Goal: Information Seeking & Learning: Learn about a topic

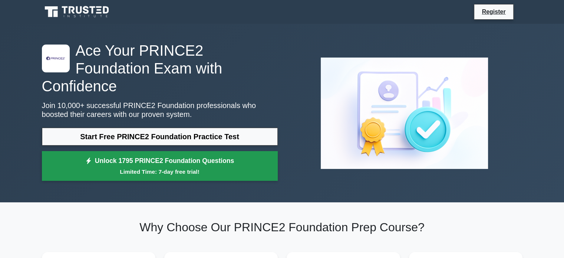
click at [163, 151] on link "Unlock 1795 PRINCE2 Foundation Questions Limited Time: 7-day free trial!" at bounding box center [160, 166] width 236 height 30
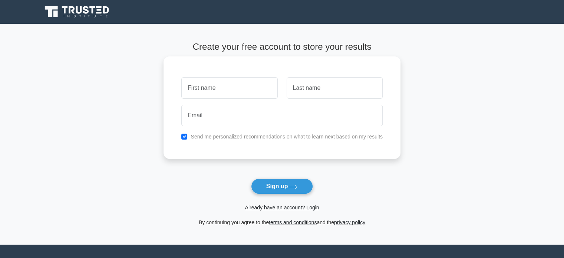
click at [201, 89] on input "text" at bounding box center [229, 87] width 96 height 21
type input "Eleonorah"
click at [301, 94] on input "text" at bounding box center [334, 87] width 96 height 21
type input "Kiss"
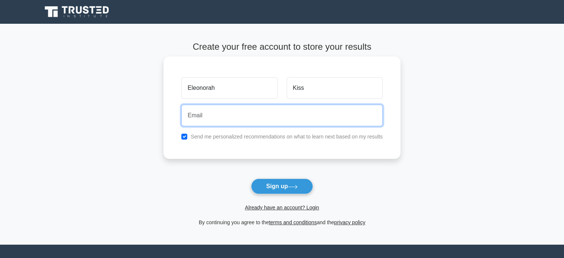
click at [301, 112] on input "email" at bounding box center [281, 115] width 201 height 21
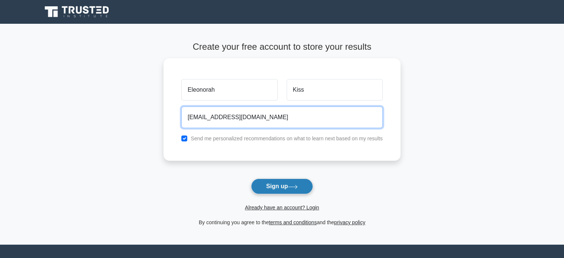
type input "eleonorrah@gmail.com"
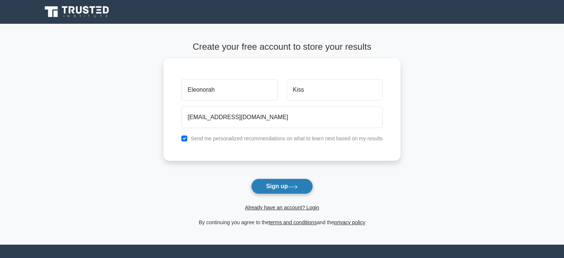
click at [281, 185] on button "Sign up" at bounding box center [282, 186] width 62 height 16
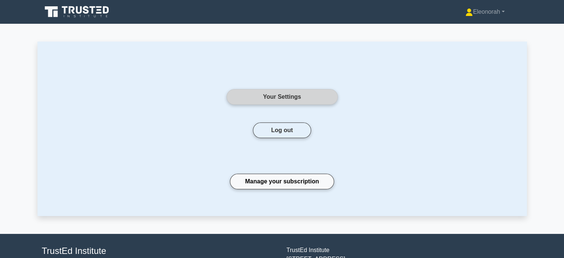
click at [282, 98] on link "Your Settings" at bounding box center [281, 97] width 111 height 16
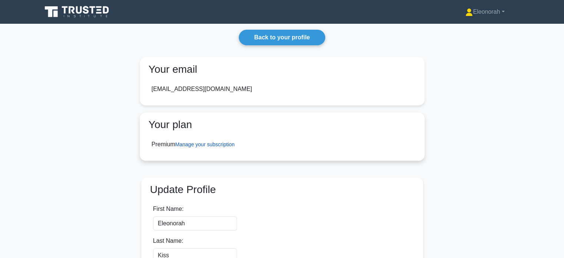
click at [227, 144] on link "Manage your subscription" at bounding box center [204, 144] width 59 height 6
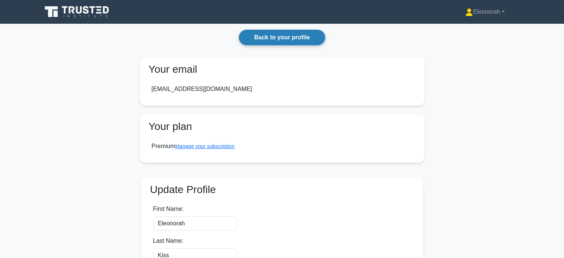
click at [291, 36] on link "Back to your profile" at bounding box center [282, 38] width 86 height 16
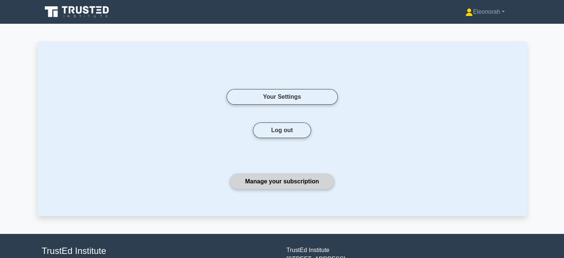
click at [284, 187] on link "Manage your subscription" at bounding box center [282, 181] width 104 height 16
click at [94, 8] on icon at bounding box center [77, 12] width 71 height 14
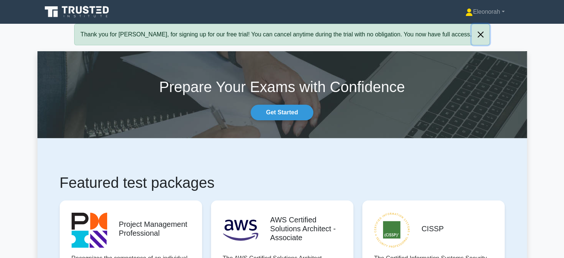
click at [471, 35] on button "Close" at bounding box center [480, 34] width 18 height 21
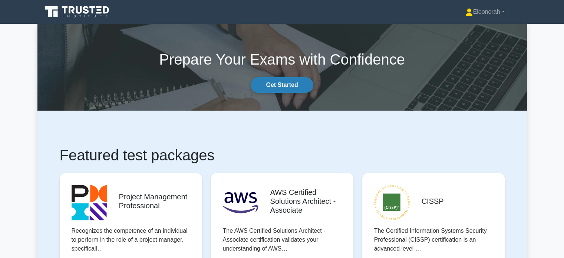
click at [301, 89] on link "Get Started" at bounding box center [282, 85] width 62 height 16
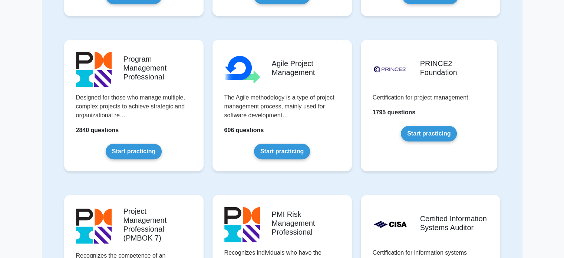
scroll to position [361, 0]
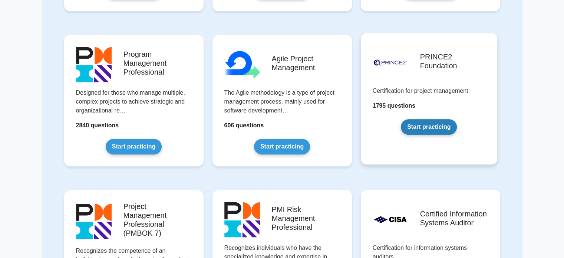
click at [441, 126] on link "Start practicing" at bounding box center [429, 127] width 56 height 16
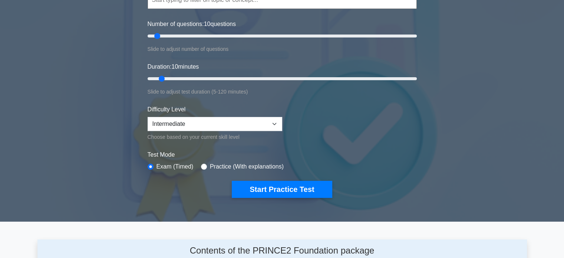
scroll to position [116, 0]
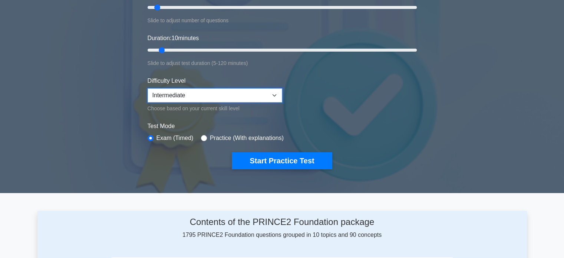
click at [277, 96] on select "Beginner Intermediate Expert" at bounding box center [214, 95] width 135 height 14
select select "beginner"
click at [147, 88] on select "Beginner Intermediate Expert" at bounding box center [214, 95] width 135 height 14
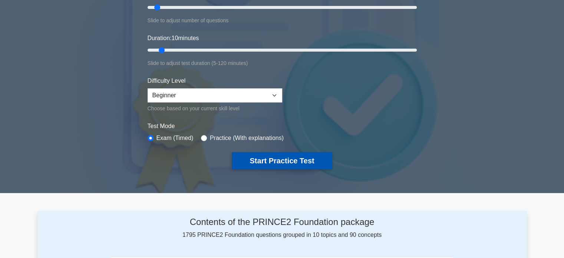
click at [271, 161] on button "Start Practice Test" at bounding box center [282, 160] width 100 height 17
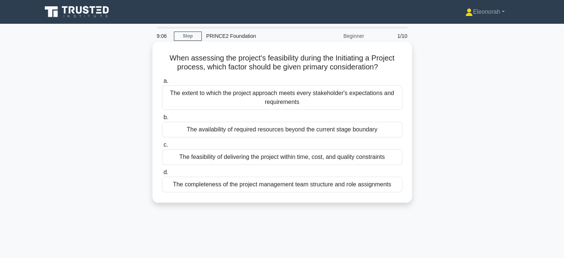
click at [278, 158] on div "The feasibility of delivering the project within time, cost, and quality constr…" at bounding box center [282, 157] width 240 height 16
click at [162, 147] on input "c. The feasibility of delivering the project within time, cost, and quality con…" at bounding box center [162, 144] width 0 height 5
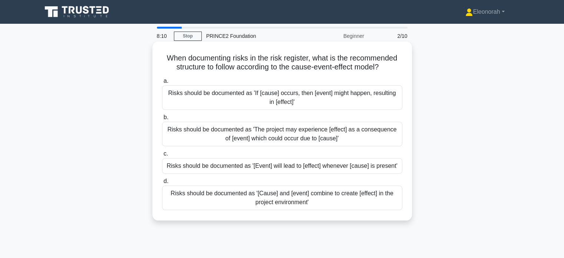
click at [282, 82] on label "a. Risks should be documented as 'If [cause] occurs, then [event] might happen,…" at bounding box center [282, 92] width 240 height 33
click at [162, 82] on input "a. Risks should be documented as 'If [cause] occurs, then [event] might happen,…" at bounding box center [162, 81] width 0 height 5
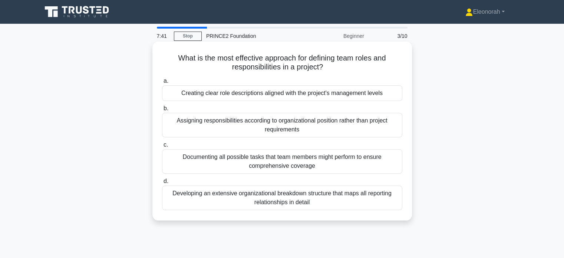
click at [276, 94] on div "Creating clear role descriptions aligned with the project's management levels" at bounding box center [282, 93] width 240 height 16
click at [162, 83] on input "a. Creating clear role descriptions aligned with the project's management levels" at bounding box center [162, 81] width 0 height 5
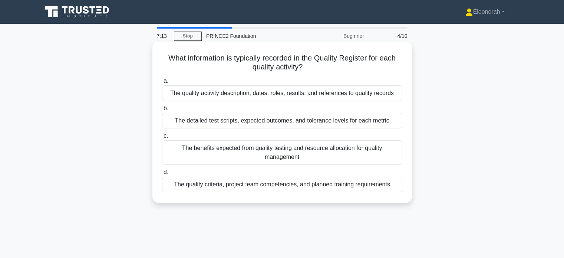
click at [281, 96] on div "The quality activity description, dates, roles, results, and references to qual…" at bounding box center [282, 93] width 240 height 16
click at [162, 83] on input "a. The quality activity description, dates, roles, results, and references to q…" at bounding box center [162, 81] width 0 height 5
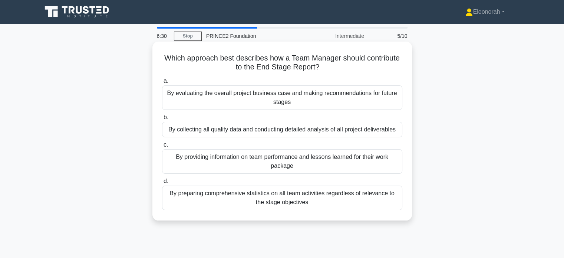
click at [299, 158] on div "By providing information on team performance and lessons learned for their work…" at bounding box center [282, 161] width 240 height 24
click at [162, 147] on input "c. By providing information on team performance and lessons learned for their w…" at bounding box center [162, 144] width 0 height 5
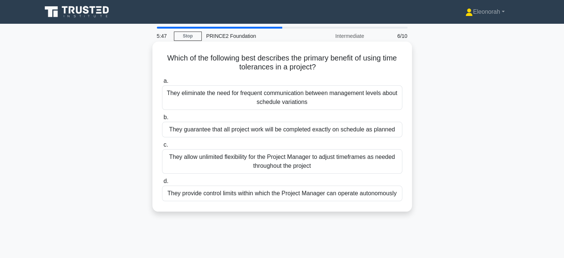
click at [314, 197] on div "They provide control limits within which the Project Manager can operate autono…" at bounding box center [282, 193] width 240 height 16
click at [162, 183] on input "d. They provide control limits within which the Project Manager can operate aut…" at bounding box center [162, 181] width 0 height 5
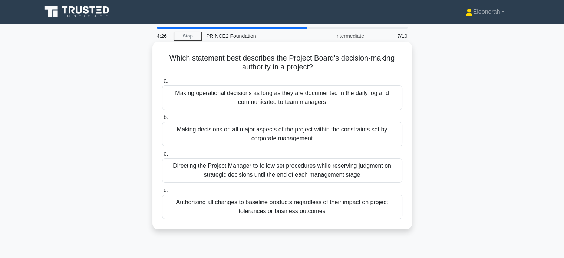
click at [298, 167] on div "Directing the Project Manager to follow set procedures while reserving judgment…" at bounding box center [282, 170] width 240 height 24
click at [162, 156] on input "c. Directing the Project Manager to follow set procedures while reserving judgm…" at bounding box center [162, 153] width 0 height 5
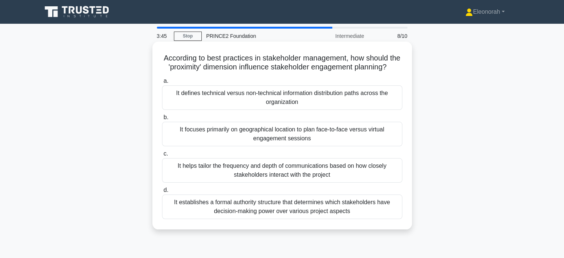
click at [302, 176] on div "It helps tailor the frequency and depth of communications based on how closely …" at bounding box center [282, 170] width 240 height 24
click at [162, 156] on input "c. It helps tailor the frequency and depth of communications based on how close…" at bounding box center [162, 153] width 0 height 5
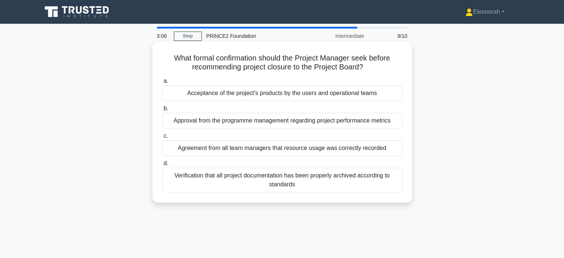
click at [304, 116] on div "Approval from the programme management regarding project performance metrics" at bounding box center [282, 121] width 240 height 16
click at [162, 111] on input "b. Approval from the programme management regarding project performance metrics" at bounding box center [162, 108] width 0 height 5
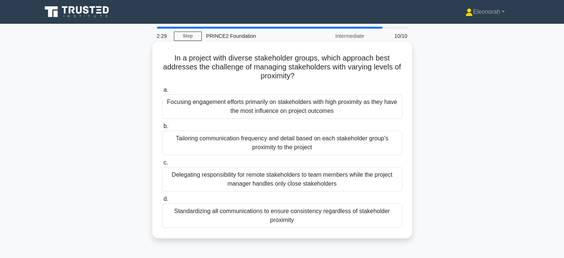
click at [306, 139] on div "Tailoring communication frequency and detail based on each stakeholder group's …" at bounding box center [282, 142] width 240 height 24
click at [162, 129] on input "b. Tailoring communication frequency and detail based on each stakeholder group…" at bounding box center [162, 126] width 0 height 5
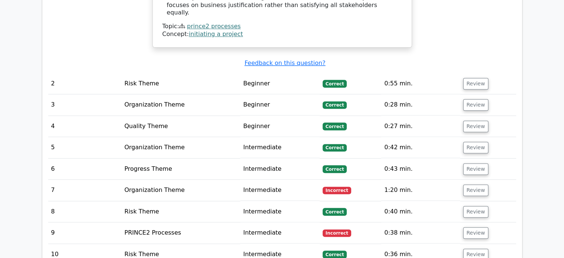
scroll to position [734, 0]
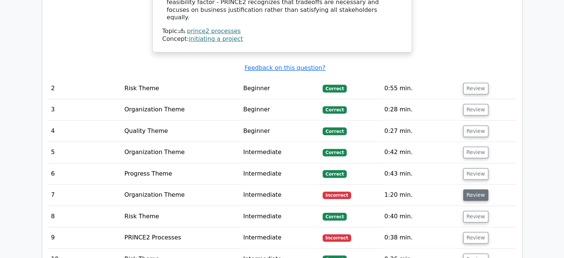
click at [480, 189] on button "Review" at bounding box center [475, 194] width 25 height 11
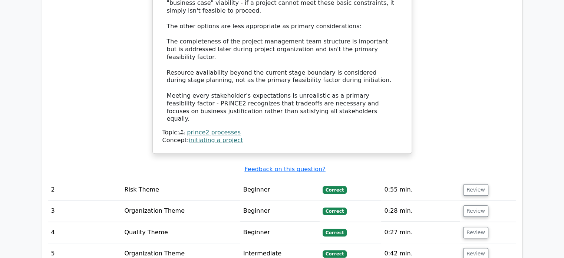
scroll to position [623, 0]
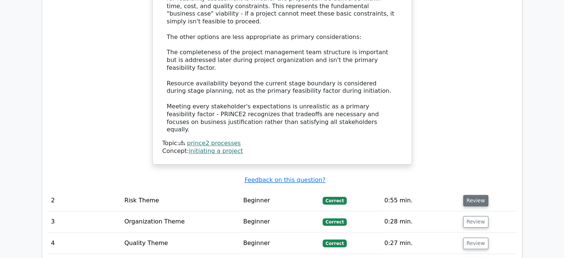
click at [477, 195] on button "Review" at bounding box center [475, 200] width 25 height 11
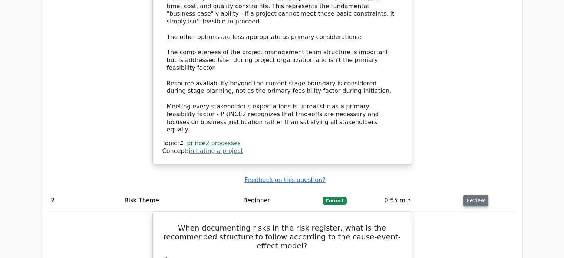
click at [477, 195] on button "Review" at bounding box center [475, 200] width 25 height 11
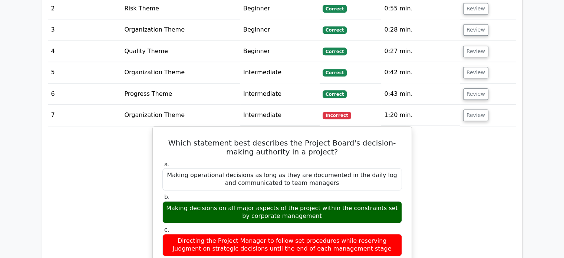
scroll to position [794, 0]
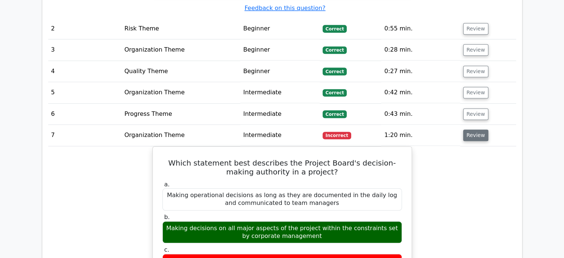
click at [474, 129] on button "Review" at bounding box center [475, 134] width 25 height 11
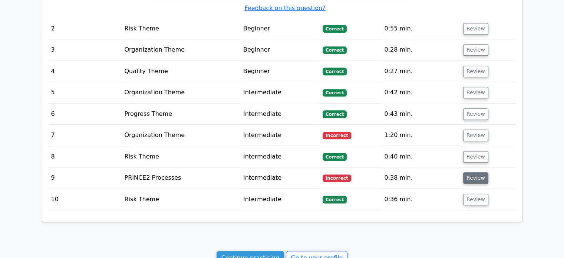
click at [482, 172] on button "Review" at bounding box center [475, 177] width 25 height 11
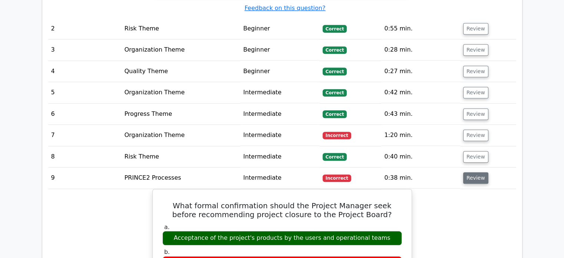
click at [482, 172] on button "Review" at bounding box center [475, 177] width 25 height 11
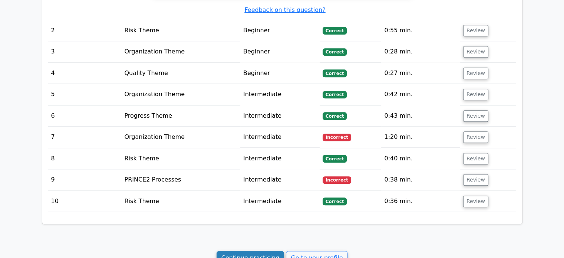
click at [258, 251] on link "Continue practicing" at bounding box center [250, 258] width 68 height 14
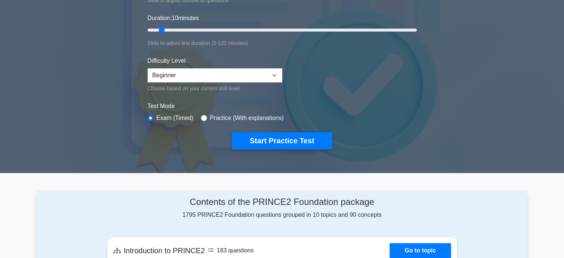
scroll to position [144, 0]
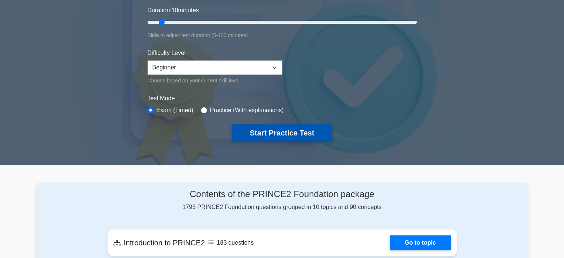
click at [305, 133] on button "Start Practice Test" at bounding box center [282, 132] width 100 height 17
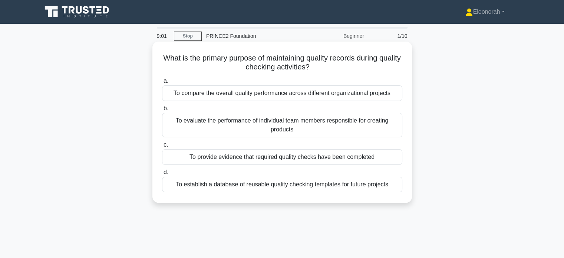
click at [334, 185] on div "To establish a database of reusable quality checking templates for future proje…" at bounding box center [282, 184] width 240 height 16
click at [162, 175] on input "d. To establish a database of reusable quality checking templates for future pr…" at bounding box center [162, 172] width 0 height 5
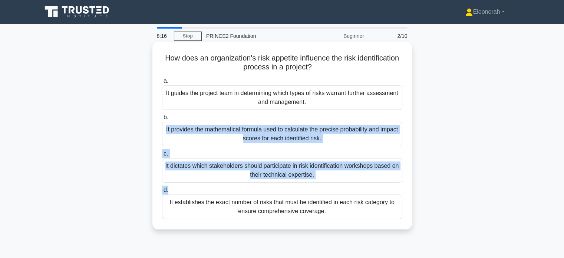
drag, startPoint x: 334, startPoint y: 185, endPoint x: 301, endPoint y: 112, distance: 80.4
click at [301, 112] on div "a. It guides the project team in determining which types of risks warrant furth…" at bounding box center [281, 147] width 249 height 145
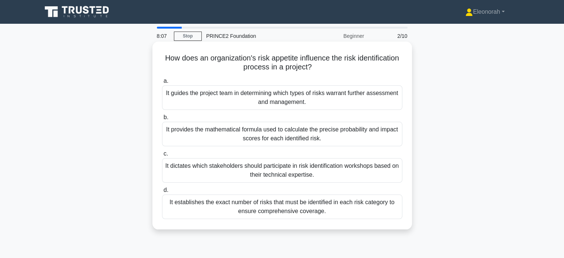
click at [295, 96] on div "It guides the project team in determining which types of risks warrant further …" at bounding box center [282, 97] width 240 height 24
click at [162, 83] on input "a. It guides the project team in determining which types of risks warrant furth…" at bounding box center [162, 81] width 0 height 5
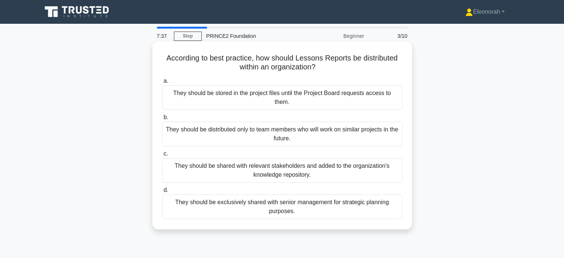
click at [311, 161] on div "They should be shared with relevant stakeholders and added to the organization'…" at bounding box center [282, 170] width 240 height 24
click at [162, 156] on input "c. They should be shared with relevant stakeholders and added to the organizati…" at bounding box center [162, 153] width 0 height 5
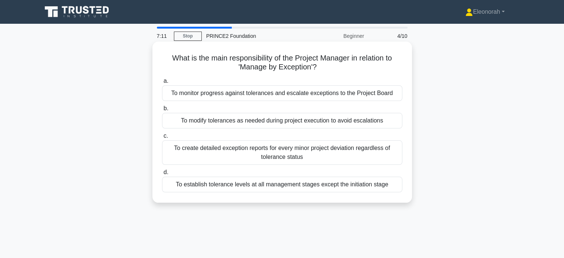
click at [296, 93] on div "To monitor progress against tolerances and escalate exceptions to the Project B…" at bounding box center [282, 93] width 240 height 16
click at [162, 83] on input "a. To monitor progress against tolerances and escalate exceptions to the Projec…" at bounding box center [162, 81] width 0 height 5
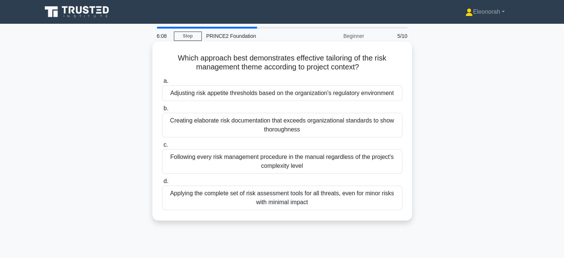
click at [329, 160] on div "Following every risk management procedure in the manual regardless of the proje…" at bounding box center [282, 161] width 240 height 24
click at [162, 147] on input "c. Following every risk management procedure in the manual regardless of the pr…" at bounding box center [162, 144] width 0 height 5
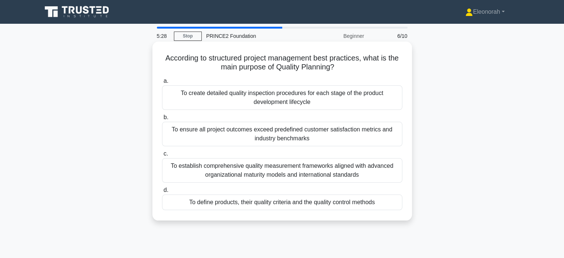
click at [342, 204] on div "To define products, their quality criteria and the quality control methods" at bounding box center [282, 202] width 240 height 16
click at [162, 192] on input "d. To define products, their quality criteria and the quality control methods" at bounding box center [162, 190] width 0 height 5
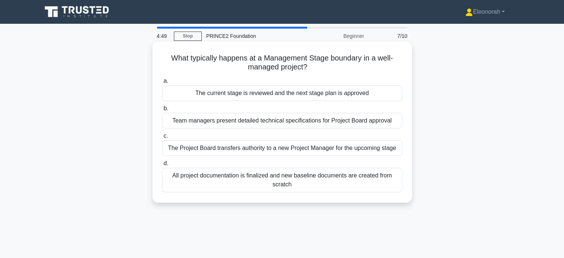
click at [313, 93] on div "The current stage is reviewed and the next stage plan is approved" at bounding box center [282, 93] width 240 height 16
click at [162, 83] on input "a. The current stage is reviewed and the next stage plan is approved" at bounding box center [162, 81] width 0 height 5
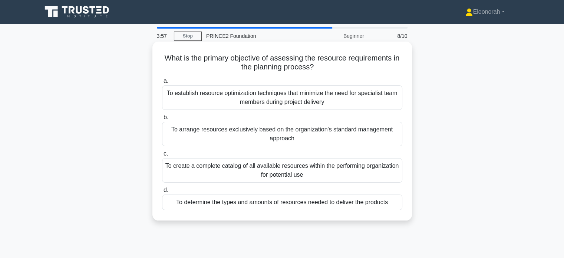
click at [338, 207] on div "To determine the types and amounts of resources needed to deliver the products" at bounding box center [282, 202] width 240 height 16
click at [162, 192] on input "d. To determine the types and amounts of resources needed to deliver the produc…" at bounding box center [162, 190] width 0 height 5
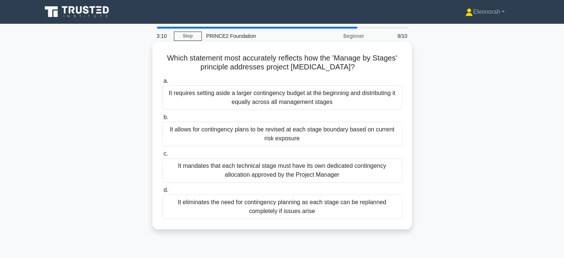
click at [305, 137] on div "It allows for contingency plans to be revised at each stage boundary based on c…" at bounding box center [282, 134] width 240 height 24
click at [162, 120] on input "b. It allows for contingency plans to be revised at each stage boundary based o…" at bounding box center [162, 117] width 0 height 5
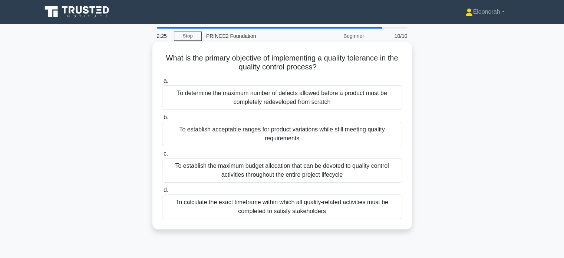
click at [296, 126] on div "To establish acceptable ranges for product variations while still meeting quali…" at bounding box center [282, 134] width 240 height 24
click at [162, 120] on input "b. To establish acceptable ranges for product variations while still meeting qu…" at bounding box center [162, 117] width 0 height 5
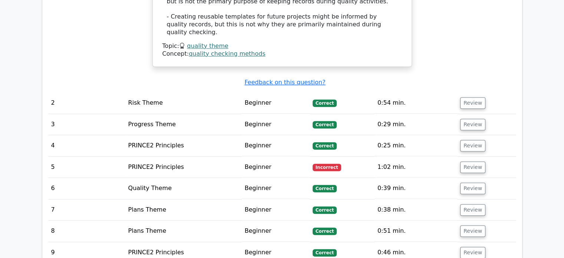
scroll to position [723, 0]
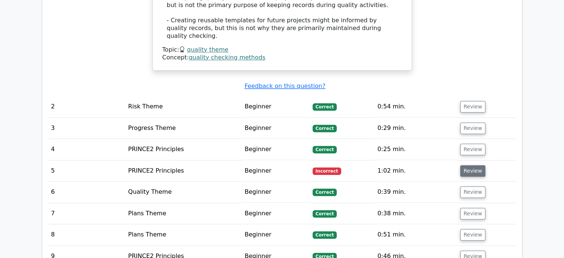
click at [465, 165] on button "Review" at bounding box center [472, 170] width 25 height 11
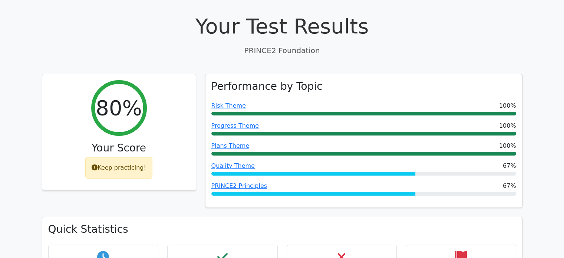
scroll to position [0, 0]
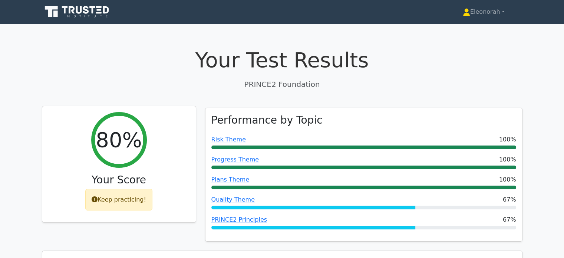
click at [132, 199] on div "Keep practicing!" at bounding box center [118, 199] width 67 height 21
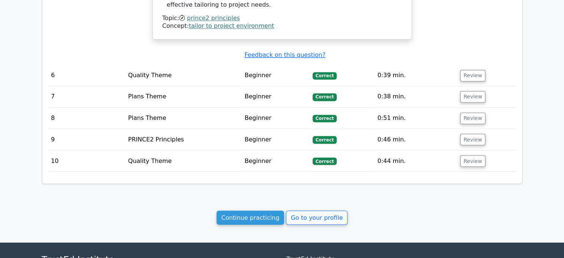
scroll to position [1301, 0]
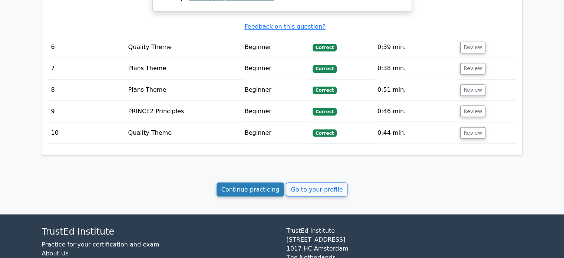
click at [256, 182] on link "Continue practicing" at bounding box center [250, 189] width 68 height 14
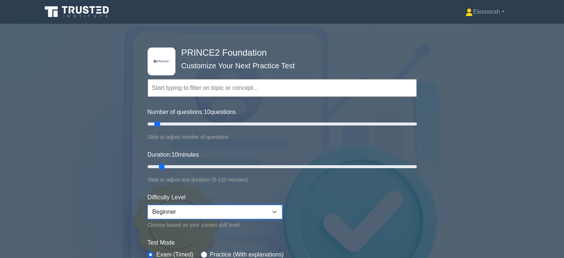
click at [274, 210] on select "Beginner Intermediate Expert" at bounding box center [214, 212] width 135 height 14
select select "expert"
click at [147, 205] on select "Beginner Intermediate Expert" at bounding box center [214, 212] width 135 height 14
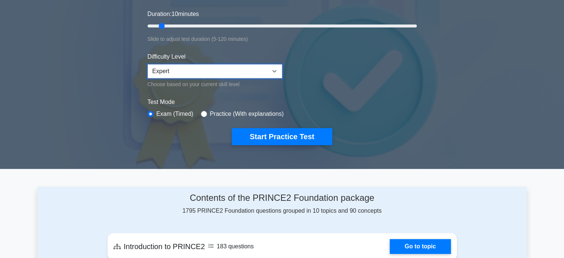
scroll to position [142, 0]
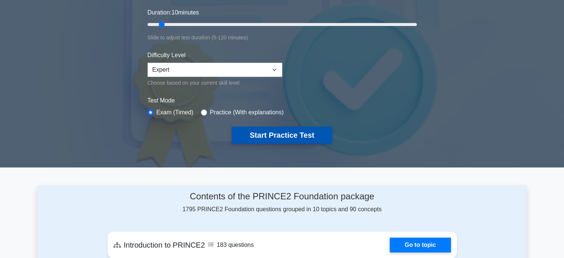
click at [299, 137] on button "Start Practice Test" at bounding box center [282, 134] width 100 height 17
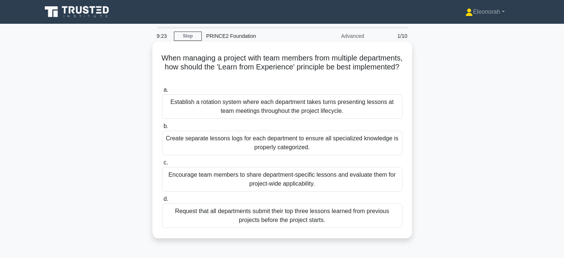
click at [331, 146] on div "Create separate lessons logs for each department to ensure all specialized know…" at bounding box center [282, 142] width 240 height 24
click at [162, 129] on input "b. Create separate lessons logs for each department to ensure all specialized k…" at bounding box center [162, 126] width 0 height 5
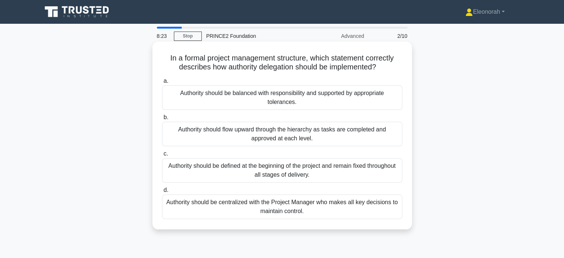
click at [308, 98] on div "Authority should be balanced with responsibility and supported by appropriate t…" at bounding box center [282, 97] width 240 height 24
click at [162, 83] on input "a. Authority should be balanced with responsibility and supported by appropriat…" at bounding box center [162, 81] width 0 height 5
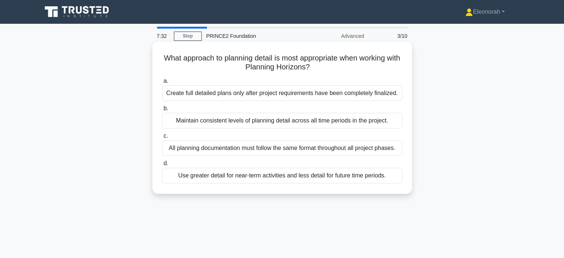
click at [331, 175] on div "Use greater detail for near-term activities and less detail for future time per…" at bounding box center [282, 175] width 240 height 16
click at [162, 166] on input "d. Use greater detail for near-term activities and less detail for future time …" at bounding box center [162, 163] width 0 height 5
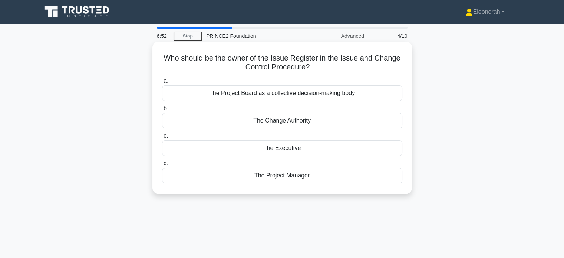
click at [317, 122] on div "The Change Authority" at bounding box center [282, 121] width 240 height 16
click at [162, 111] on input "b. The Change Authority" at bounding box center [162, 108] width 0 height 5
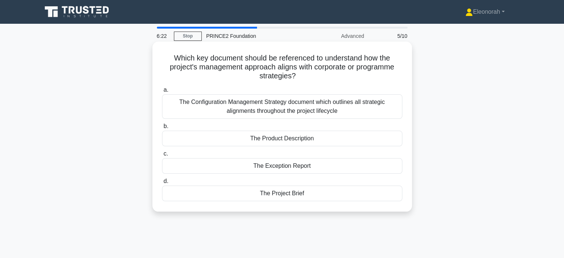
click at [312, 192] on div "The Project Brief" at bounding box center [282, 193] width 240 height 16
click at [162, 183] on input "d. The Project Brief" at bounding box center [162, 181] width 0 height 5
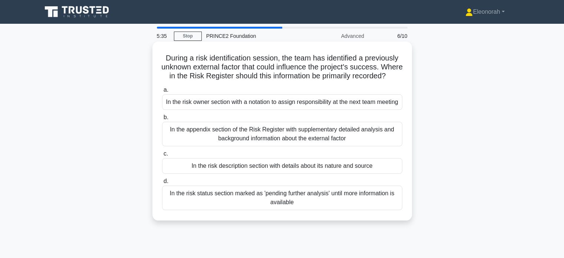
click at [316, 210] on div "In the risk status section marked as 'pending further analysis' until more info…" at bounding box center [282, 197] width 240 height 24
click at [162, 183] on input "d. In the risk status section marked as 'pending further analysis' until more i…" at bounding box center [162, 181] width 0 height 5
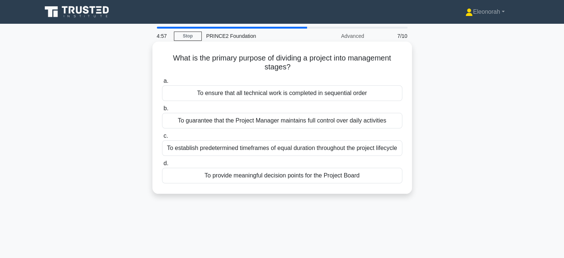
click at [314, 172] on div "To provide meaningful decision points for the Project Board" at bounding box center [282, 175] width 240 height 16
click at [162, 166] on input "d. To provide meaningful decision points for the Project Board" at bounding box center [162, 163] width 0 height 5
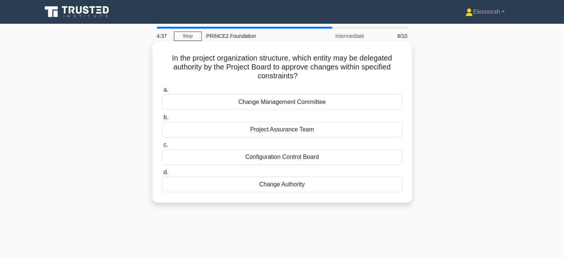
click at [311, 182] on div "Change Authority" at bounding box center [282, 184] width 240 height 16
click at [162, 175] on input "d. Change Authority" at bounding box center [162, 172] width 0 height 5
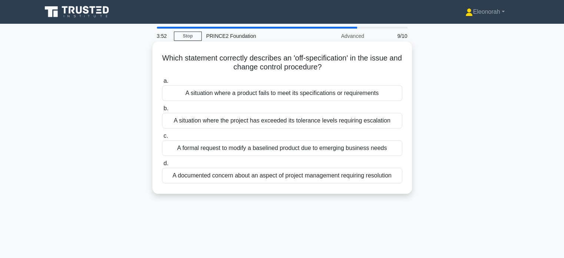
click at [314, 120] on div "A situation where the project has exceeded its tolerance levels requiring escal…" at bounding box center [282, 121] width 240 height 16
click at [162, 111] on input "b. A situation where the project has exceeded its tolerance levels requiring es…" at bounding box center [162, 108] width 0 height 5
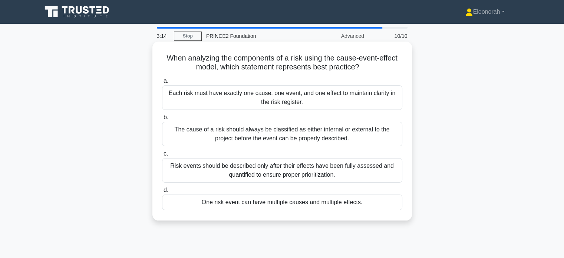
click at [331, 205] on div "One risk event can have multiple causes and multiple effects." at bounding box center [282, 202] width 240 height 16
click at [162, 192] on input "d. One risk event can have multiple causes and multiple effects." at bounding box center [162, 190] width 0 height 5
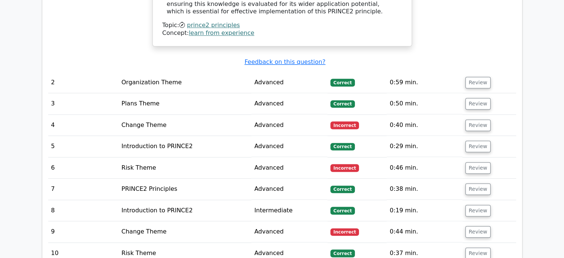
scroll to position [774, 0]
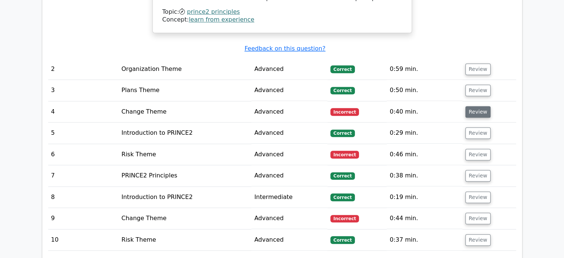
click at [477, 106] on button "Review" at bounding box center [477, 111] width 25 height 11
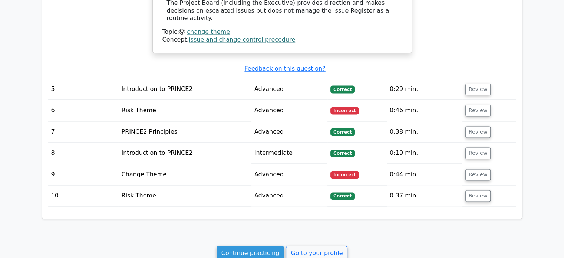
scroll to position [1190, 0]
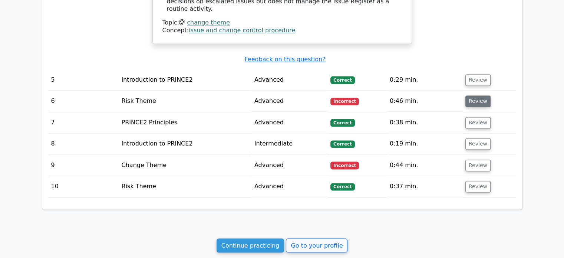
click at [467, 95] on button "Review" at bounding box center [477, 100] width 25 height 11
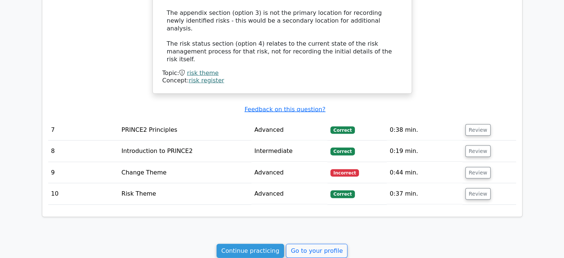
scroll to position [1614, 0]
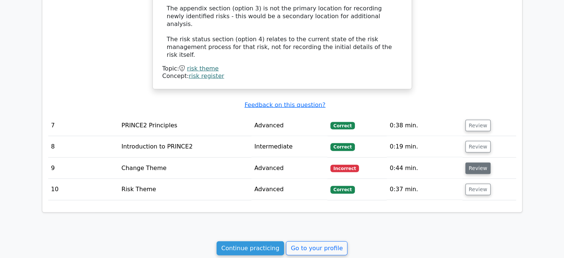
click at [477, 162] on button "Review" at bounding box center [477, 167] width 25 height 11
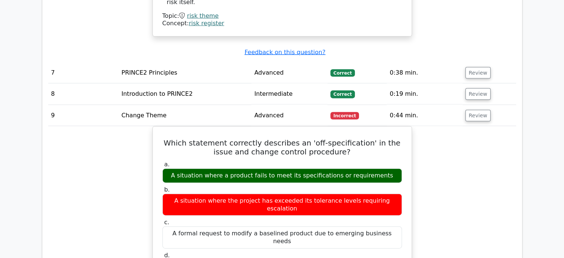
scroll to position [1663, 0]
